Goal: Task Accomplishment & Management: Manage account settings

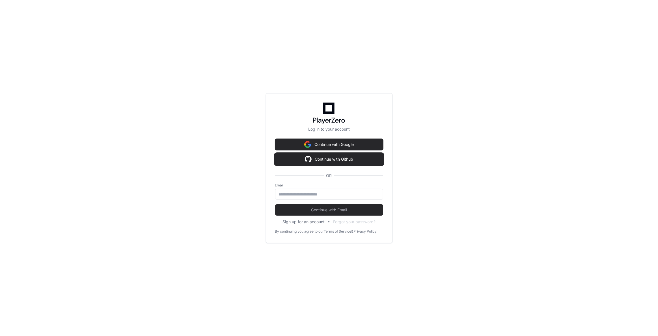
click at [303, 157] on button "Continue with Github" at bounding box center [329, 158] width 108 height 11
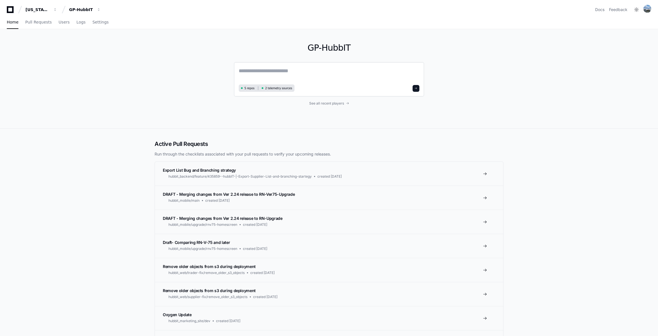
click at [259, 70] on textarea at bounding box center [329, 75] width 181 height 16
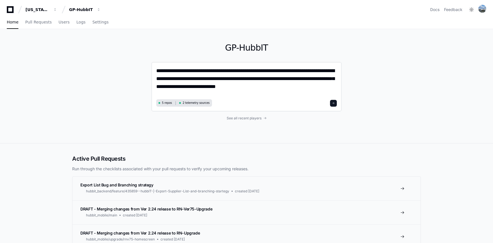
click at [254, 88] on textarea "**********" at bounding box center [246, 82] width 181 height 31
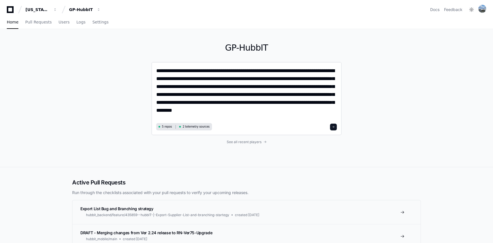
click at [243, 104] on textarea "**********" at bounding box center [246, 94] width 181 height 55
click at [295, 110] on textarea "**********" at bounding box center [246, 94] width 181 height 55
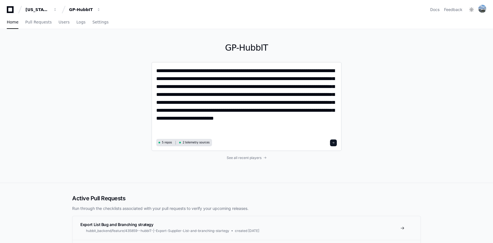
click at [239, 129] on textarea "**********" at bounding box center [246, 102] width 181 height 70
click at [259, 87] on textarea "**********" at bounding box center [246, 102] width 181 height 70
click at [278, 118] on textarea "**********" at bounding box center [246, 102] width 181 height 70
type textarea "**********"
click at [333, 143] on span at bounding box center [333, 142] width 3 height 3
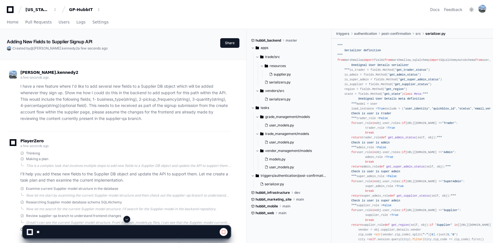
click at [276, 215] on div "hubbit_web main" at bounding box center [289, 213] width 76 height 5
click at [277, 213] on span at bounding box center [275, 212] width 3 height 3
click at [93, 25] on link "Settings" at bounding box center [100, 22] width 16 height 13
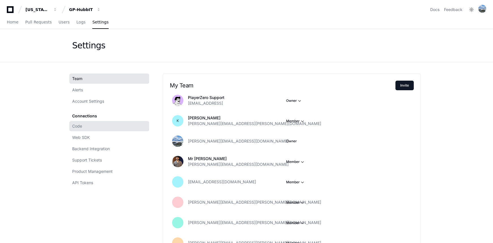
click at [84, 127] on link "Code" at bounding box center [109, 126] width 80 height 10
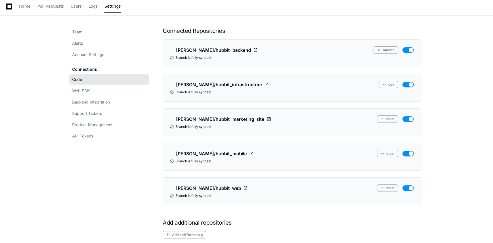
scroll to position [46, 0]
click at [391, 84] on button "dev" at bounding box center [388, 84] width 19 height 7
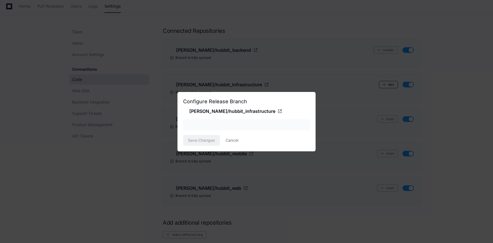
scroll to position [0, 0]
click at [298, 127] on div at bounding box center [303, 125] width 11 height 6
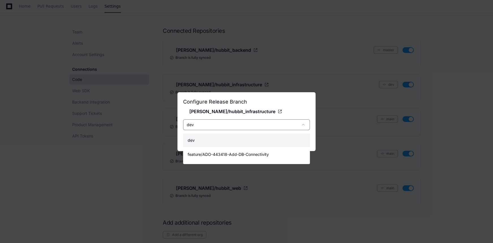
click at [445, 116] on div at bounding box center [246, 121] width 493 height 243
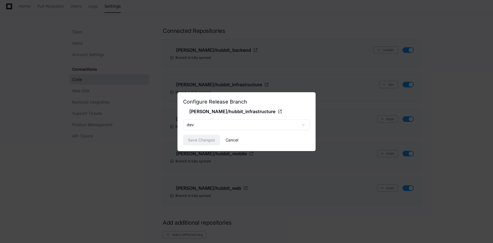
click at [238, 140] on button "Cancel" at bounding box center [232, 140] width 13 height 11
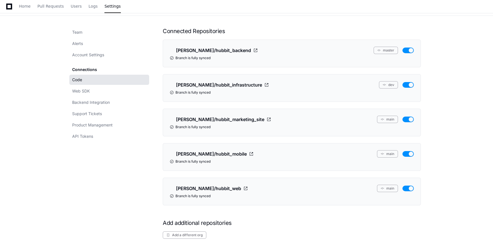
scroll to position [56, 0]
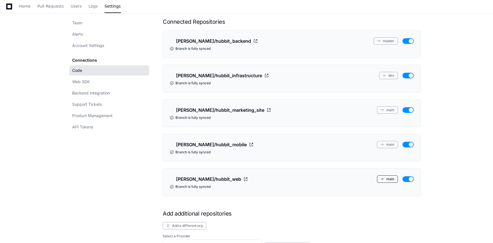
click at [386, 180] on button "main" at bounding box center [387, 178] width 21 height 7
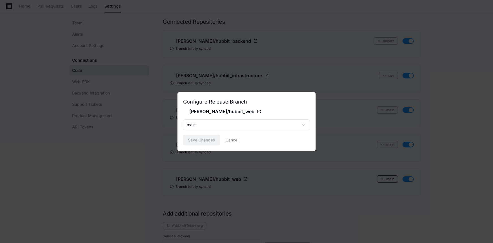
scroll to position [0, 0]
click at [257, 126] on div "main" at bounding box center [242, 125] width 111 height 6
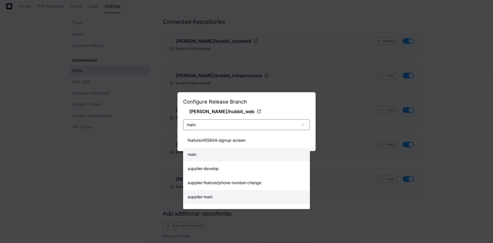
click at [247, 192] on mat-option "supplier-main" at bounding box center [246, 197] width 127 height 14
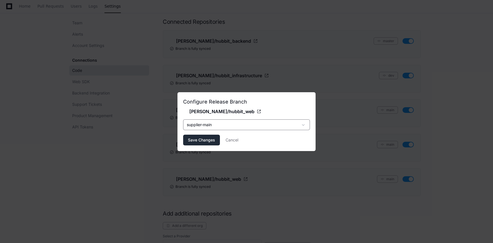
click at [207, 137] on span "Save Changes" at bounding box center [201, 140] width 27 height 6
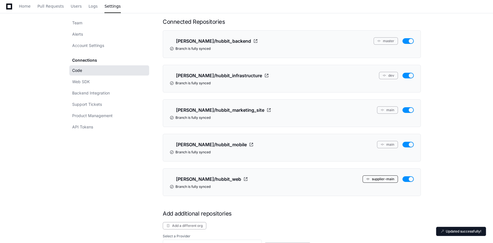
click at [378, 177] on button "supplier-main" at bounding box center [379, 178] width 35 height 7
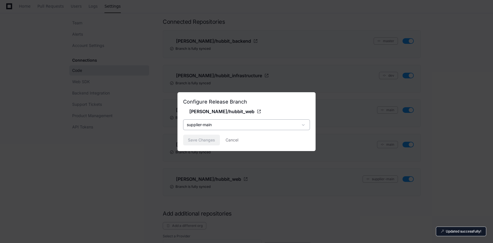
click at [262, 123] on div "supplier-main" at bounding box center [242, 125] width 111 height 6
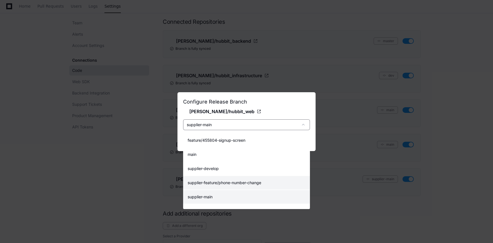
scroll to position [25, 0]
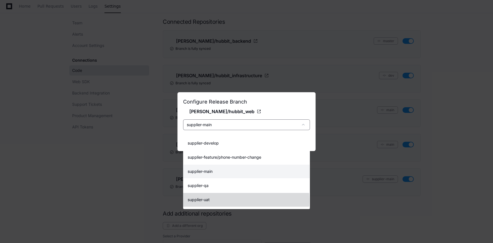
click at [235, 201] on mat-option "supplier-uat" at bounding box center [246, 200] width 127 height 14
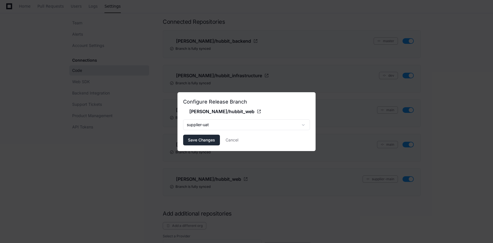
click at [215, 140] on button "Save Changes" at bounding box center [201, 140] width 37 height 11
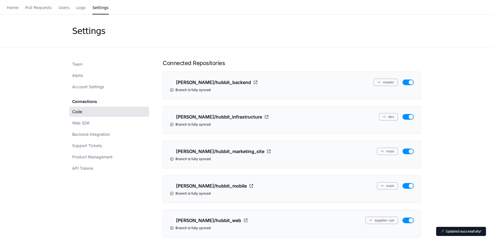
scroll to position [14, 0]
click at [384, 81] on button "master" at bounding box center [386, 82] width 24 height 7
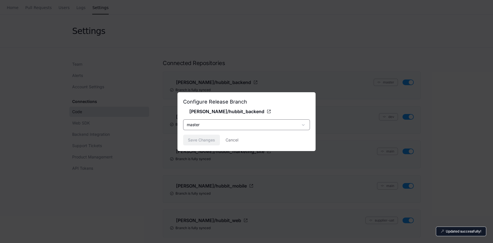
click at [253, 123] on div "master" at bounding box center [242, 125] width 111 height 6
click at [287, 183] on div at bounding box center [246, 121] width 493 height 243
click at [229, 142] on button "Cancel" at bounding box center [232, 140] width 13 height 11
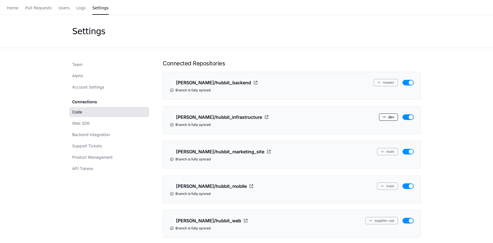
click at [385, 117] on span at bounding box center [384, 116] width 3 height 3
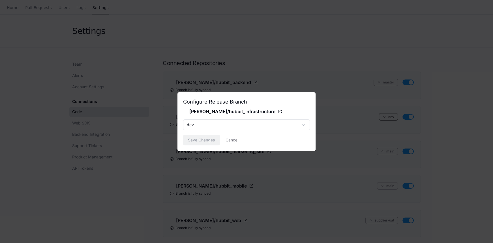
scroll to position [0, 0]
click at [303, 122] on span at bounding box center [304, 125] width 6 height 6
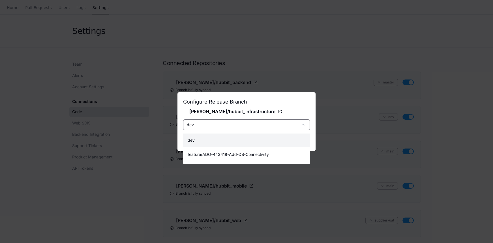
click at [407, 133] on div at bounding box center [246, 121] width 493 height 243
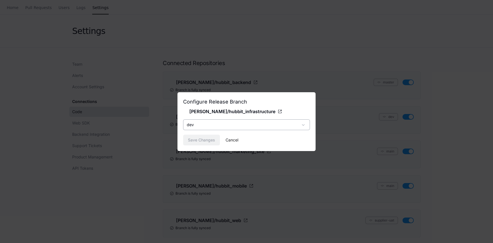
click at [233, 139] on button "Cancel" at bounding box center [232, 140] width 13 height 11
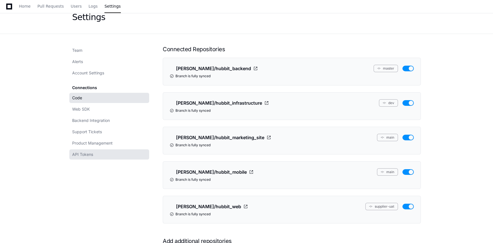
scroll to position [28, 0]
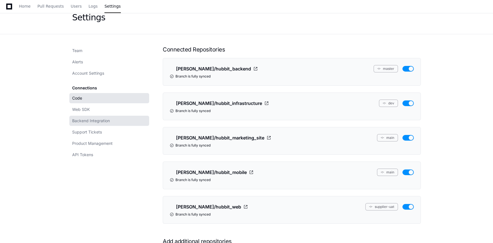
click at [114, 119] on link "Backend Integration" at bounding box center [109, 121] width 80 height 10
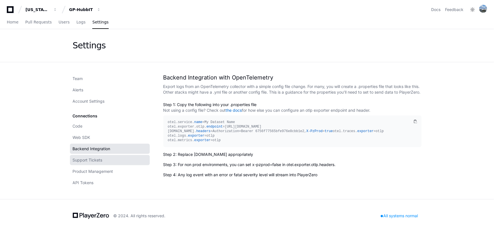
click at [117, 161] on link "Support Tickets" at bounding box center [110, 160] width 80 height 10
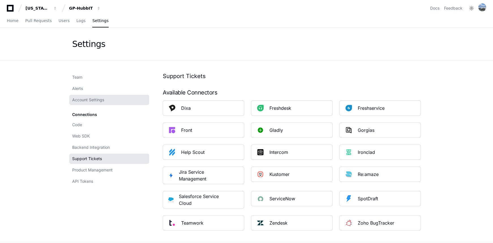
scroll to position [1, 0]
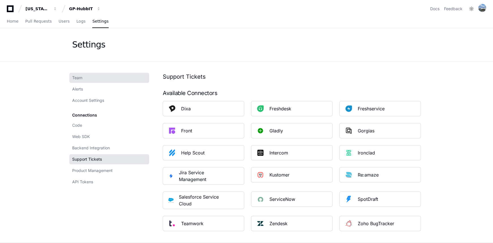
click at [99, 74] on link "Team" at bounding box center [109, 78] width 80 height 10
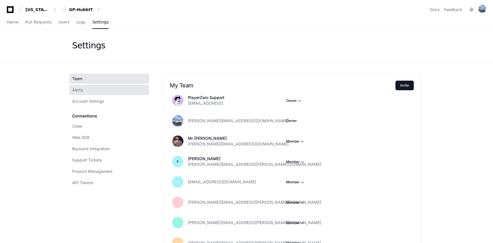
click at [100, 88] on link "Alerts" at bounding box center [109, 90] width 80 height 10
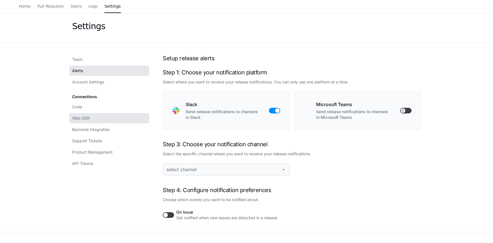
scroll to position [20, 0]
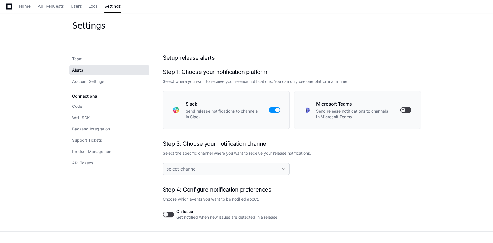
click at [275, 111] on button "button" at bounding box center [274, 110] width 11 height 6
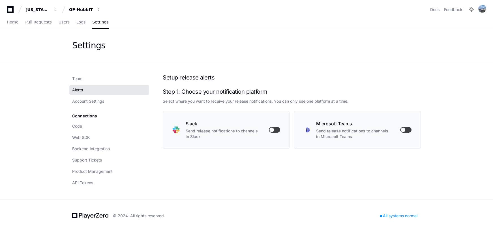
scroll to position [0, 0]
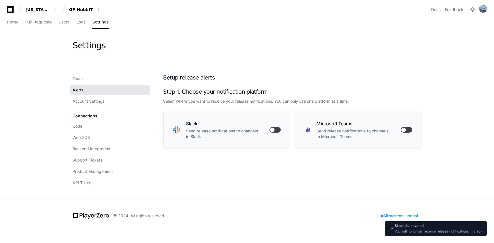
click at [399, 132] on div "Microsoft Teams Send release notifications to channels in Microsoft Teams" at bounding box center [352, 129] width 97 height 19
click at [403, 130] on button "button" at bounding box center [406, 130] width 11 height 6
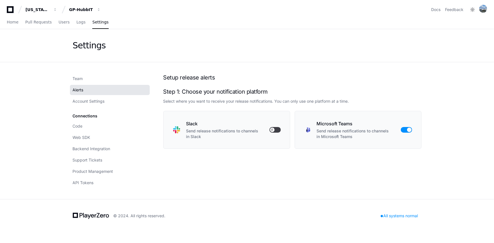
click at [403, 130] on button "button" at bounding box center [406, 130] width 11 height 6
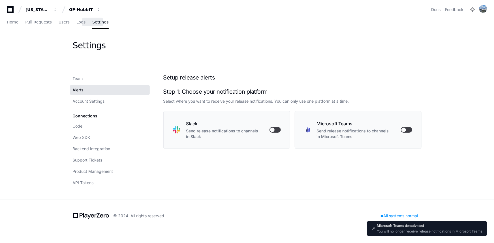
click at [95, 25] on link "Settings" at bounding box center [100, 22] width 16 height 13
